Goal: Communication & Community: Connect with others

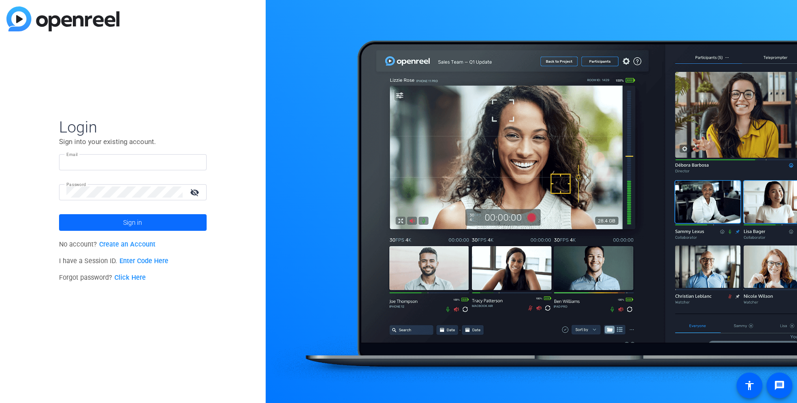
type input "[EMAIL_ADDRESS][DOMAIN_NAME]"
click at [99, 217] on span at bounding box center [133, 222] width 148 height 22
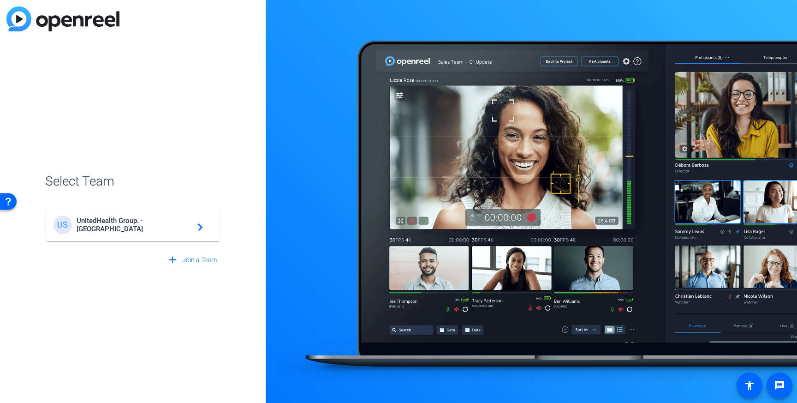
click at [76, 217] on div "US" at bounding box center [64, 224] width 23 height 18
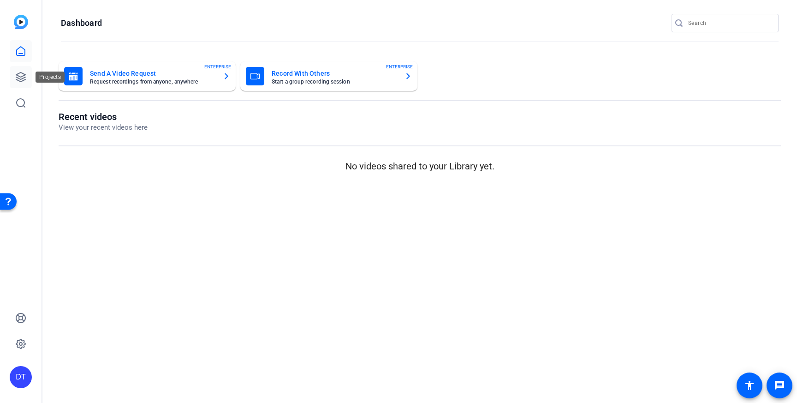
click at [24, 75] on icon at bounding box center [20, 76] width 9 height 9
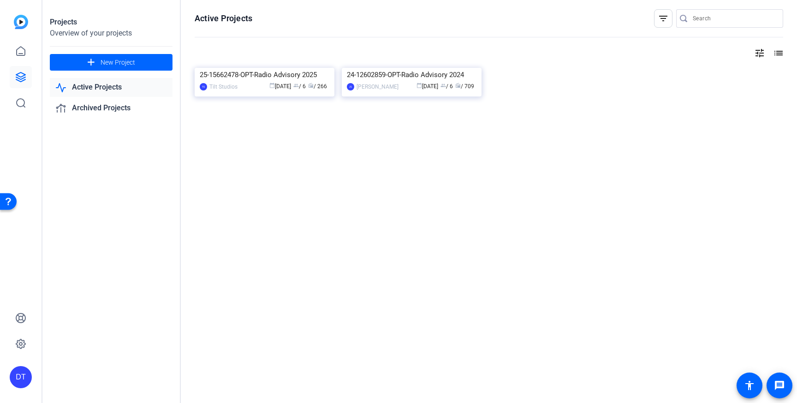
click at [748, 21] on input "Search" at bounding box center [734, 18] width 83 height 11
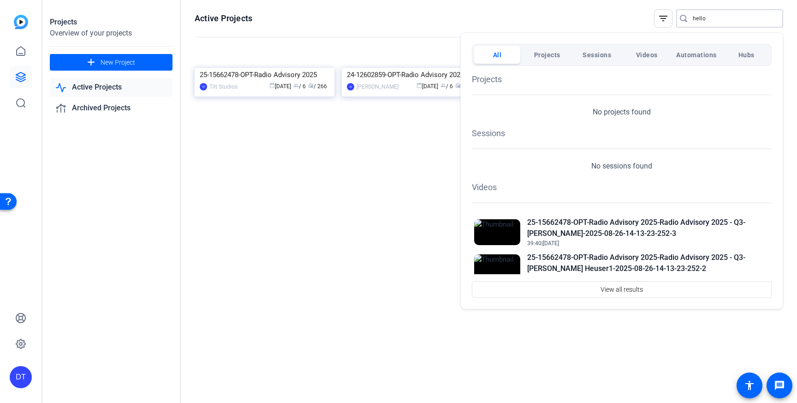
type input "hello"
click at [0, 0] on div at bounding box center [0, 0] width 0 height 0
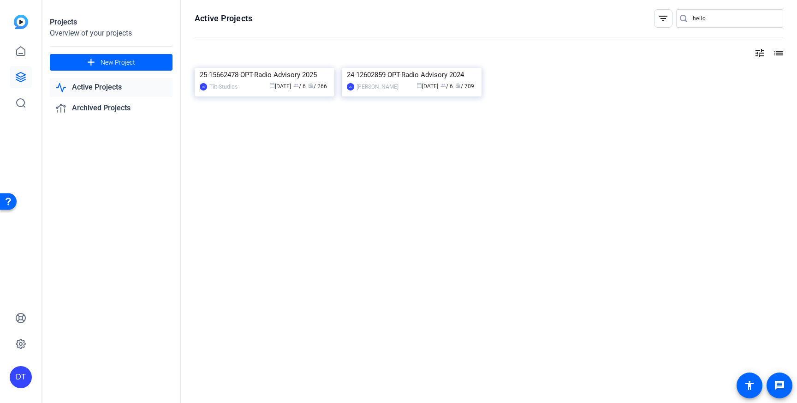
click at [24, 371] on div "DT" at bounding box center [21, 377] width 22 height 22
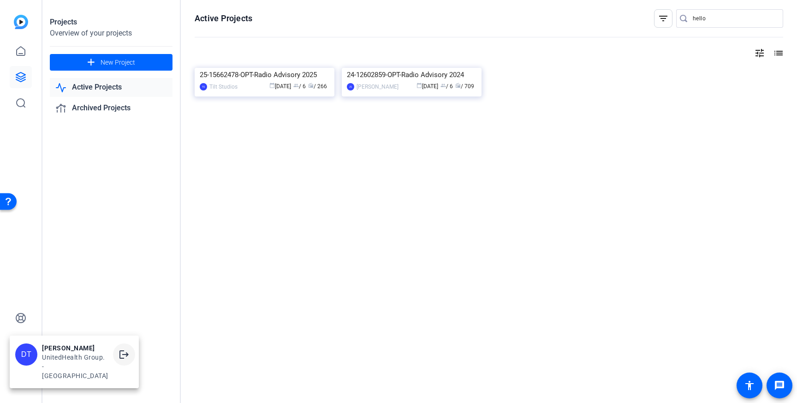
click at [115, 365] on span at bounding box center [124, 354] width 22 height 22
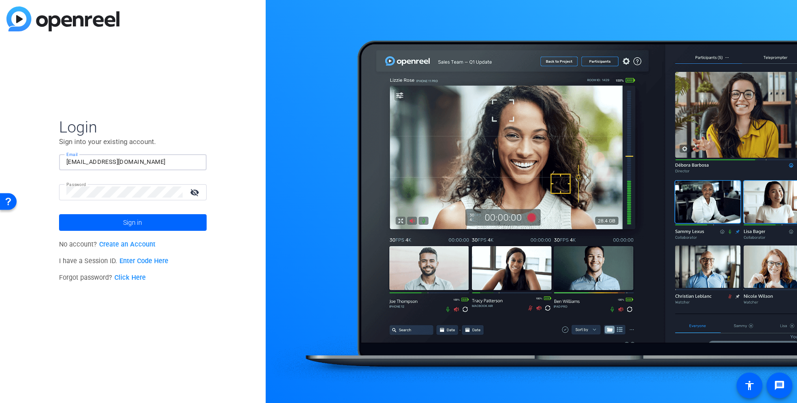
click at [120, 162] on input "[EMAIL_ADDRESS][DOMAIN_NAME]" at bounding box center [132, 161] width 133 height 11
drag, startPoint x: 100, startPoint y: 160, endPoint x: 7, endPoint y: 148, distance: 93.4
click at [7, 148] on div "Login Sign into your existing account. Email tayagd@uhg.com Password visibility…" at bounding box center [133, 201] width 266 height 403
type input "[EMAIL_ADDRESS][DOMAIN_NAME]"
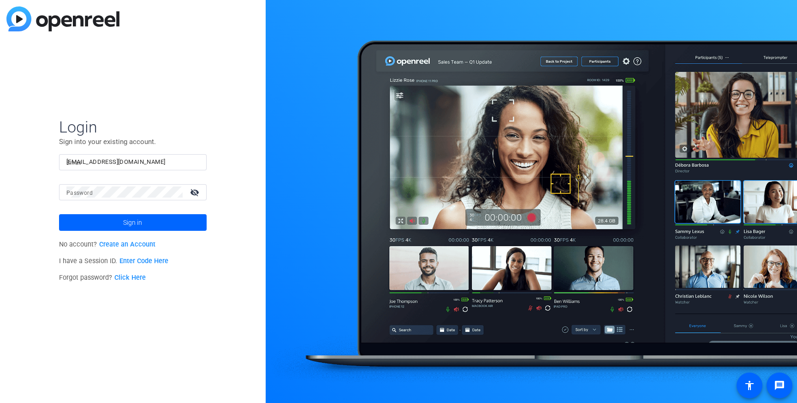
click at [99, 162] on input "[EMAIL_ADDRESS][DOMAIN_NAME]" at bounding box center [132, 161] width 133 height 11
click at [105, 230] on span at bounding box center [133, 222] width 148 height 22
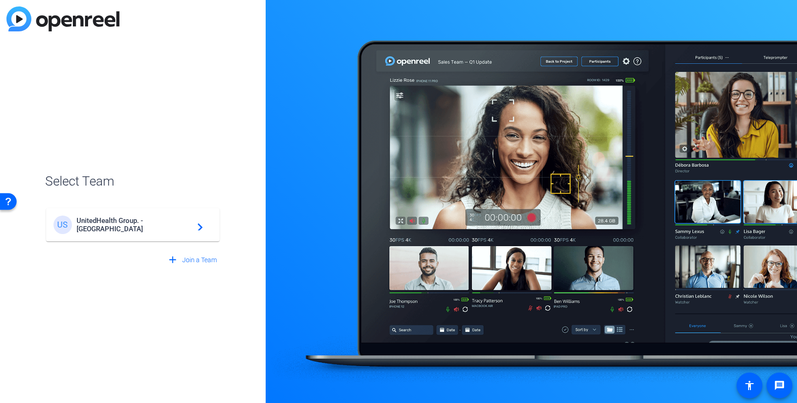
click at [105, 230] on div "US UnitedHealth Group. - Tilt Studios navigate_next" at bounding box center [132, 224] width 159 height 18
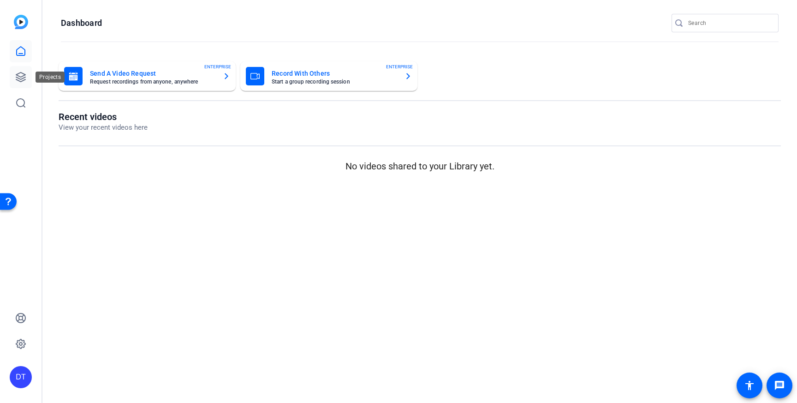
click at [28, 73] on link at bounding box center [21, 77] width 22 height 22
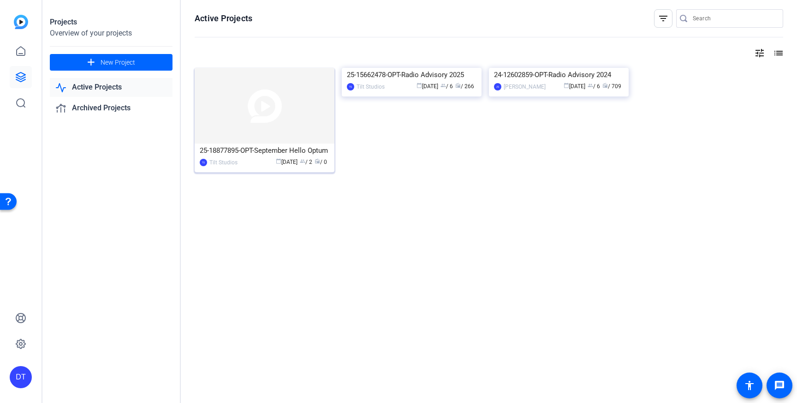
click at [250, 131] on img at bounding box center [265, 106] width 140 height 76
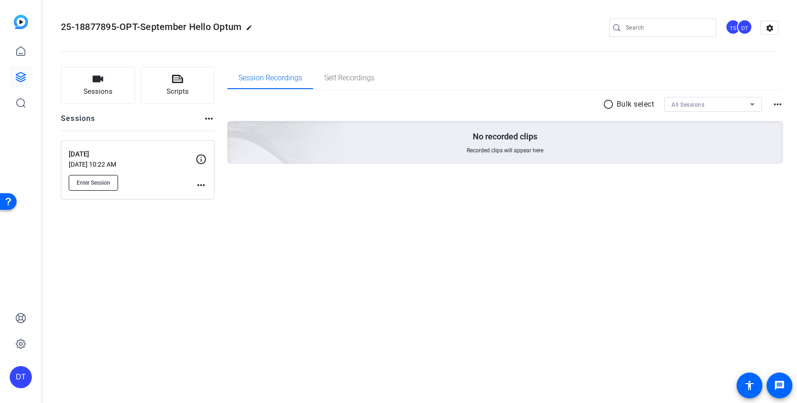
click at [95, 180] on span "Enter Session" at bounding box center [94, 182] width 34 height 7
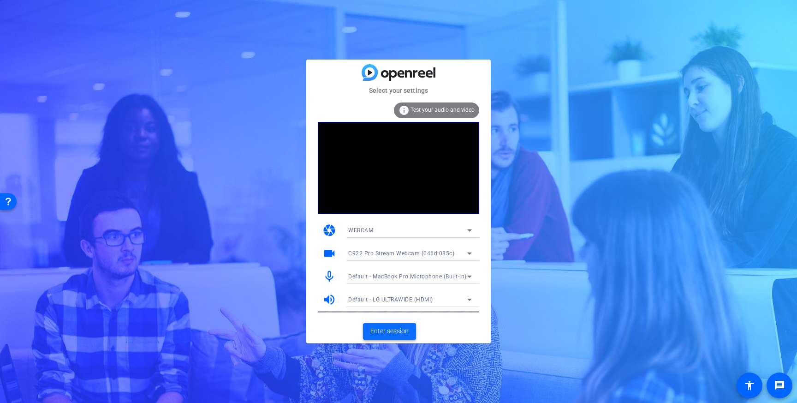
click at [383, 326] on span "Enter session" at bounding box center [389, 331] width 38 height 10
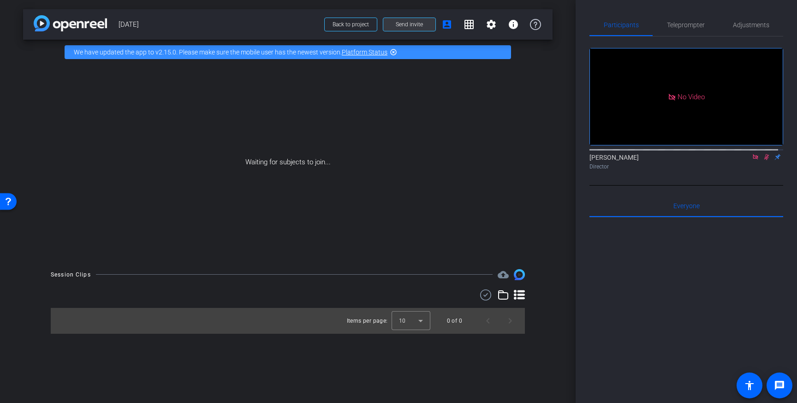
click at [391, 22] on span at bounding box center [409, 24] width 52 height 22
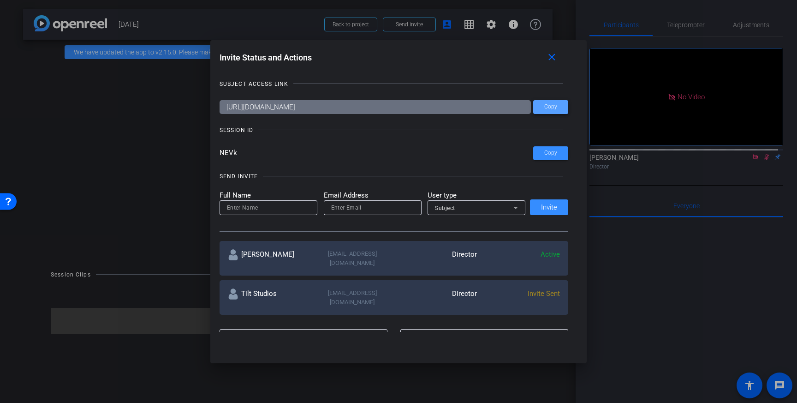
click at [545, 112] on span at bounding box center [550, 107] width 35 height 22
click at [0, 0] on span at bounding box center [0, 0] width 0 height 0
